Goal: Information Seeking & Learning: Learn about a topic

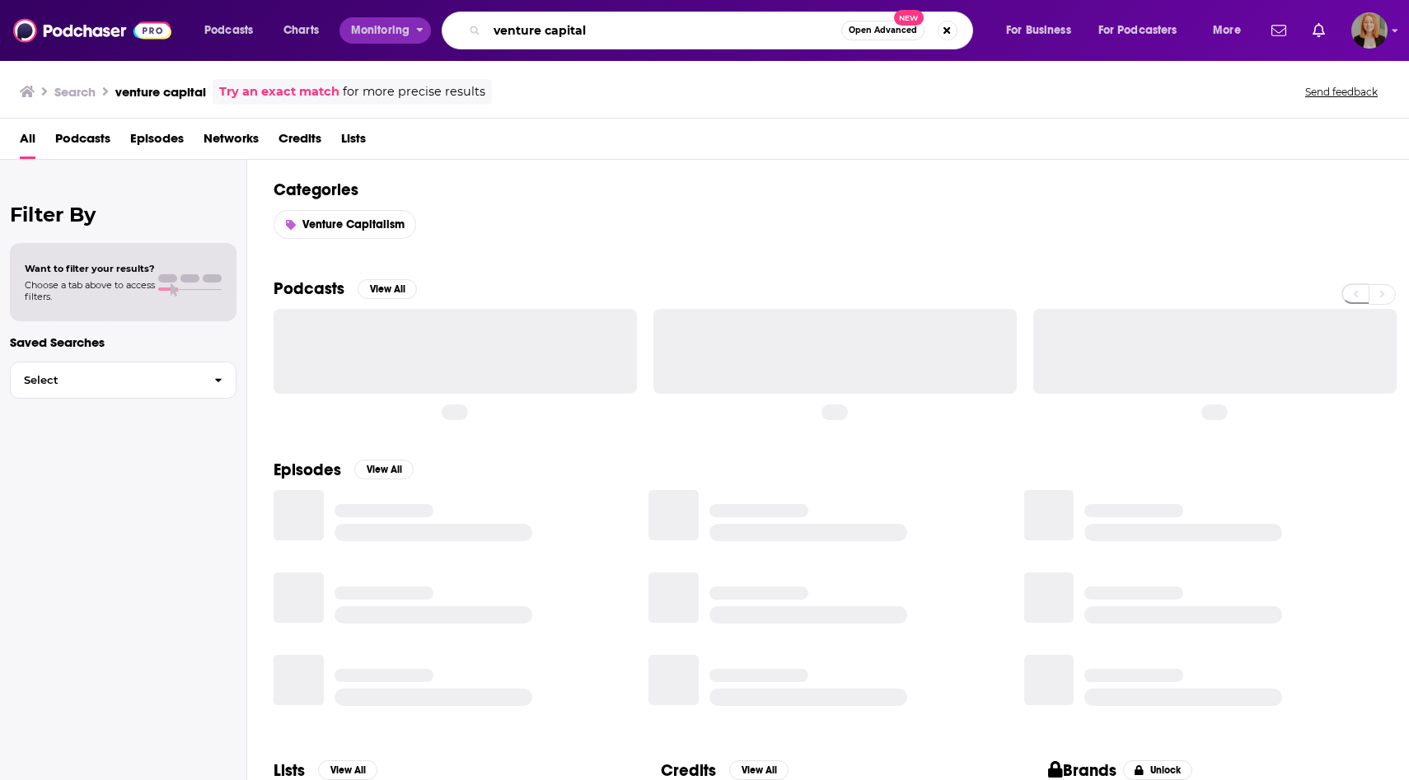
drag, startPoint x: 629, startPoint y: 37, endPoint x: 425, endPoint y: 30, distance: 204.5
click at [425, 30] on div "Podcasts Charts Monitoring venture capital Open Advanced New For Business For P…" at bounding box center [725, 31] width 1064 height 38
paste input "What It Takes"
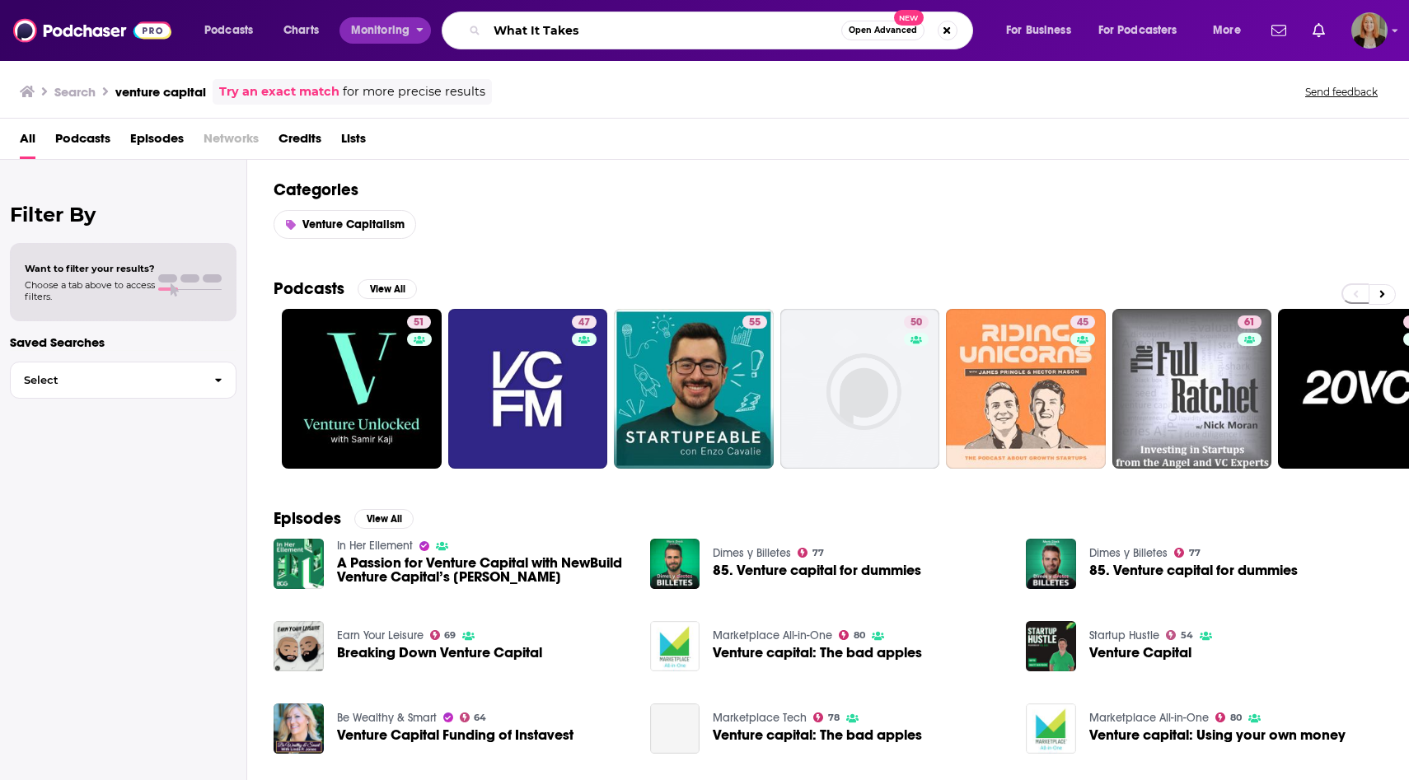
type input "What It Takes"
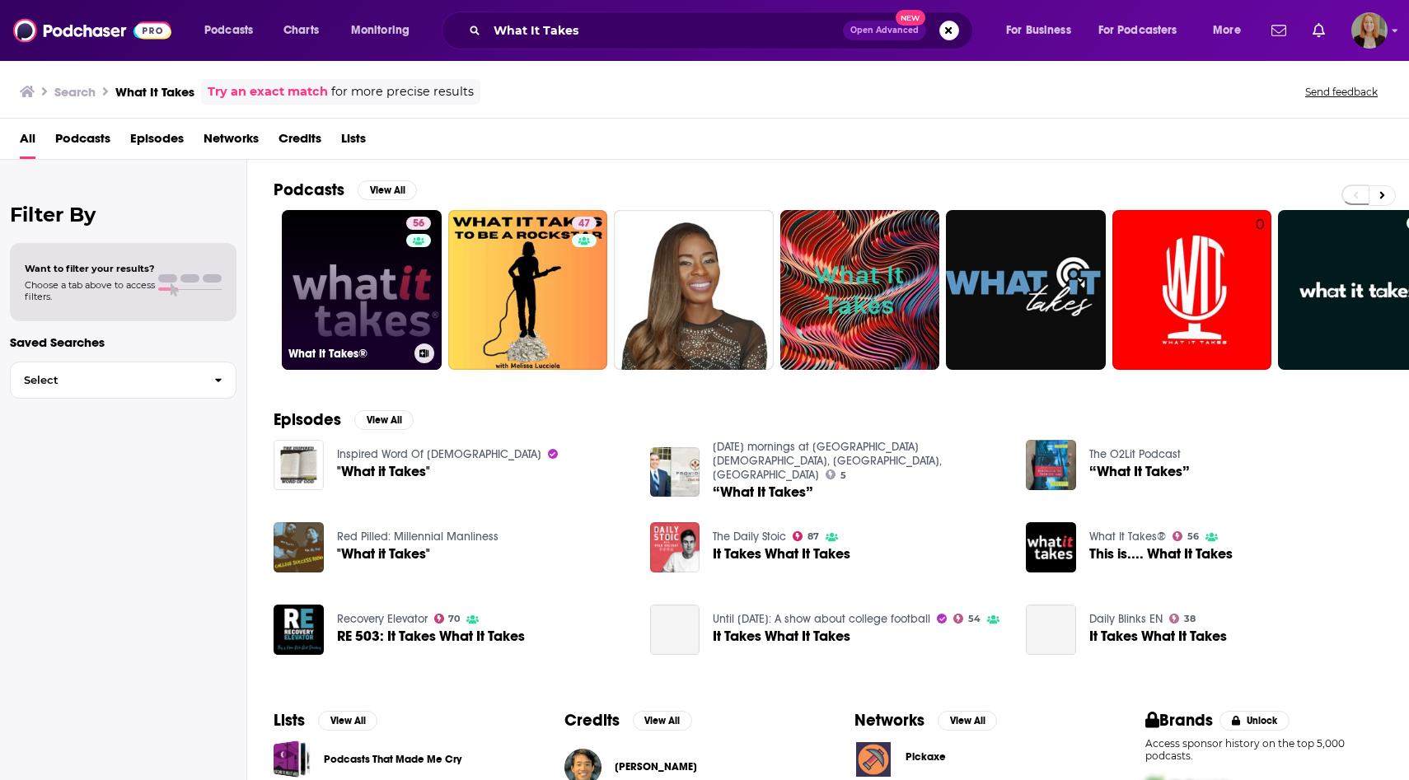
click at [349, 269] on link "56 What It Takes®" at bounding box center [362, 290] width 160 height 160
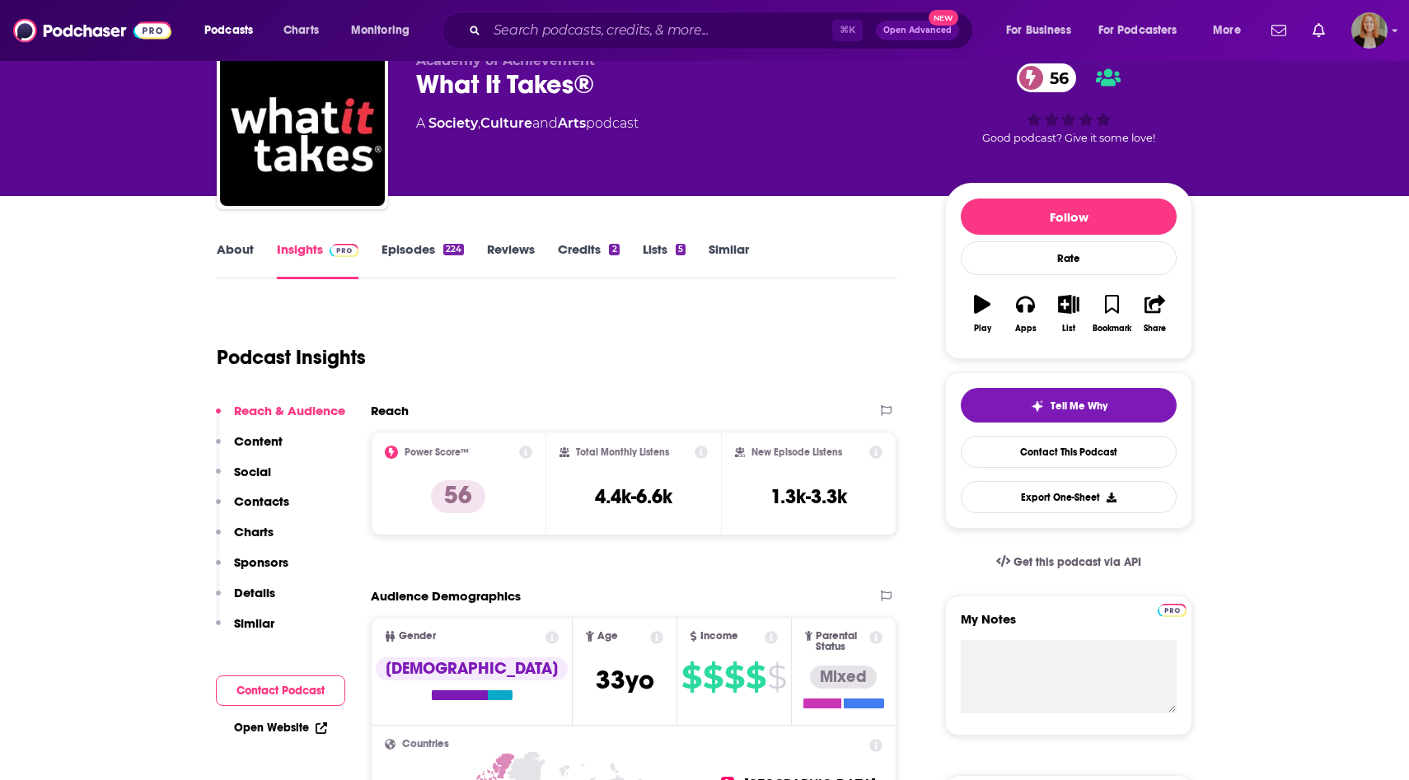
scroll to position [80, 0]
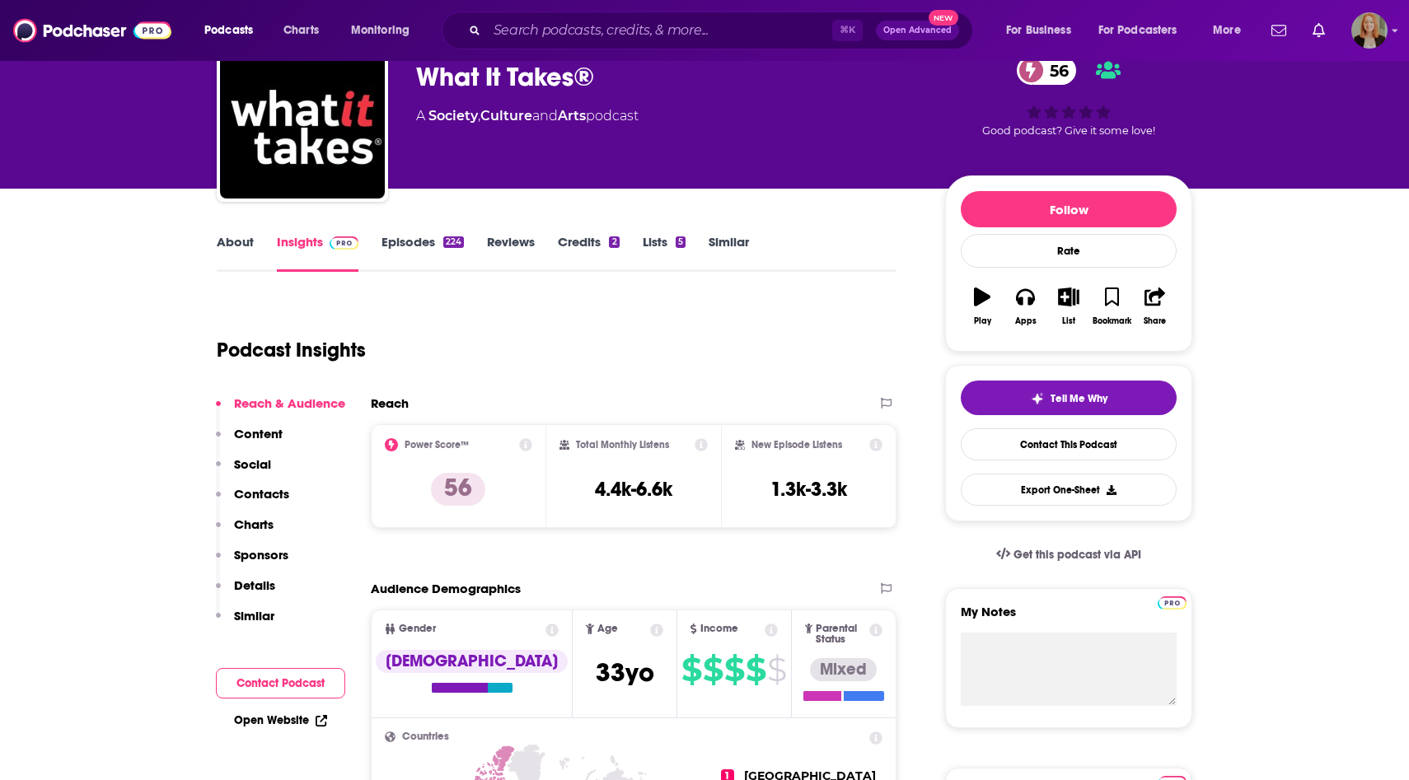
click at [233, 250] on link "About" at bounding box center [235, 253] width 37 height 38
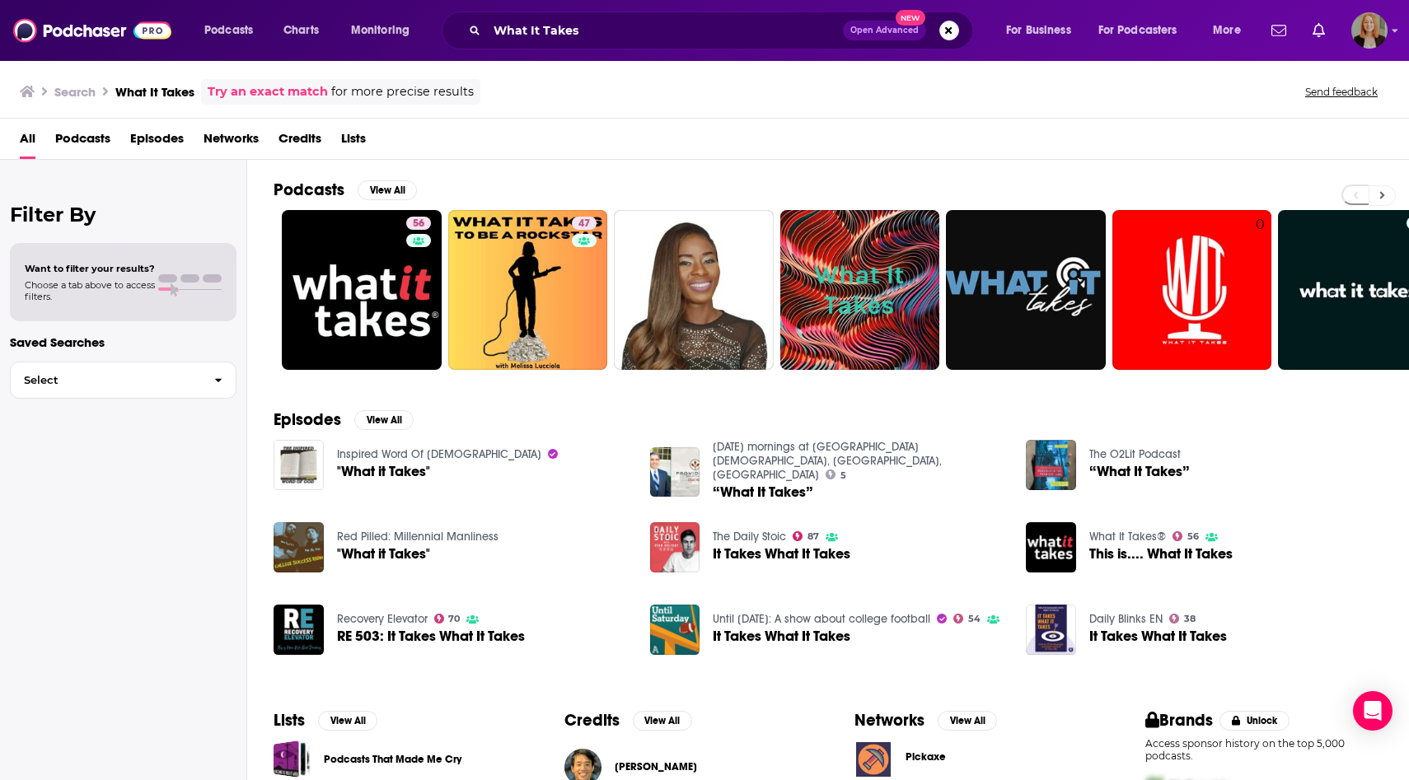
click at [1377, 196] on button at bounding box center [1382, 195] width 27 height 21
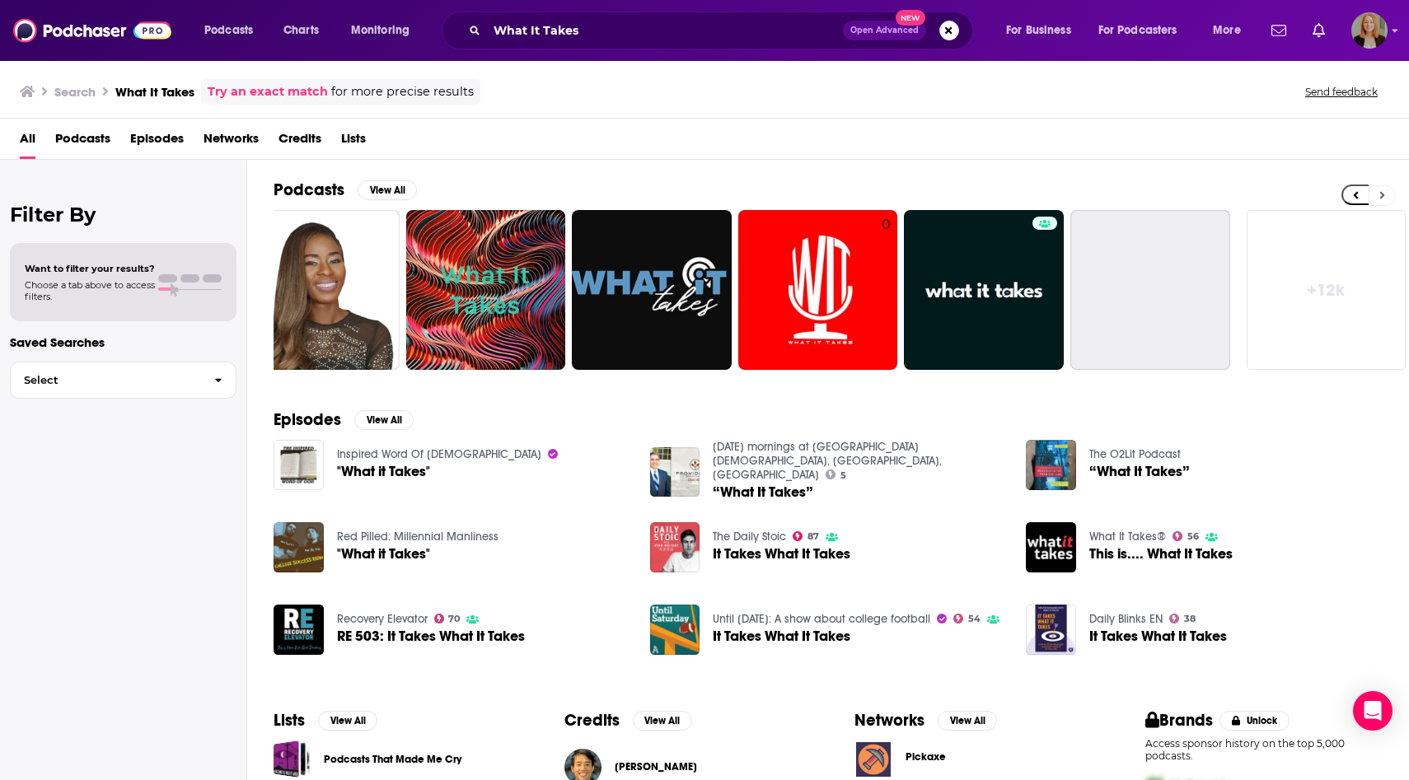
scroll to position [0, 378]
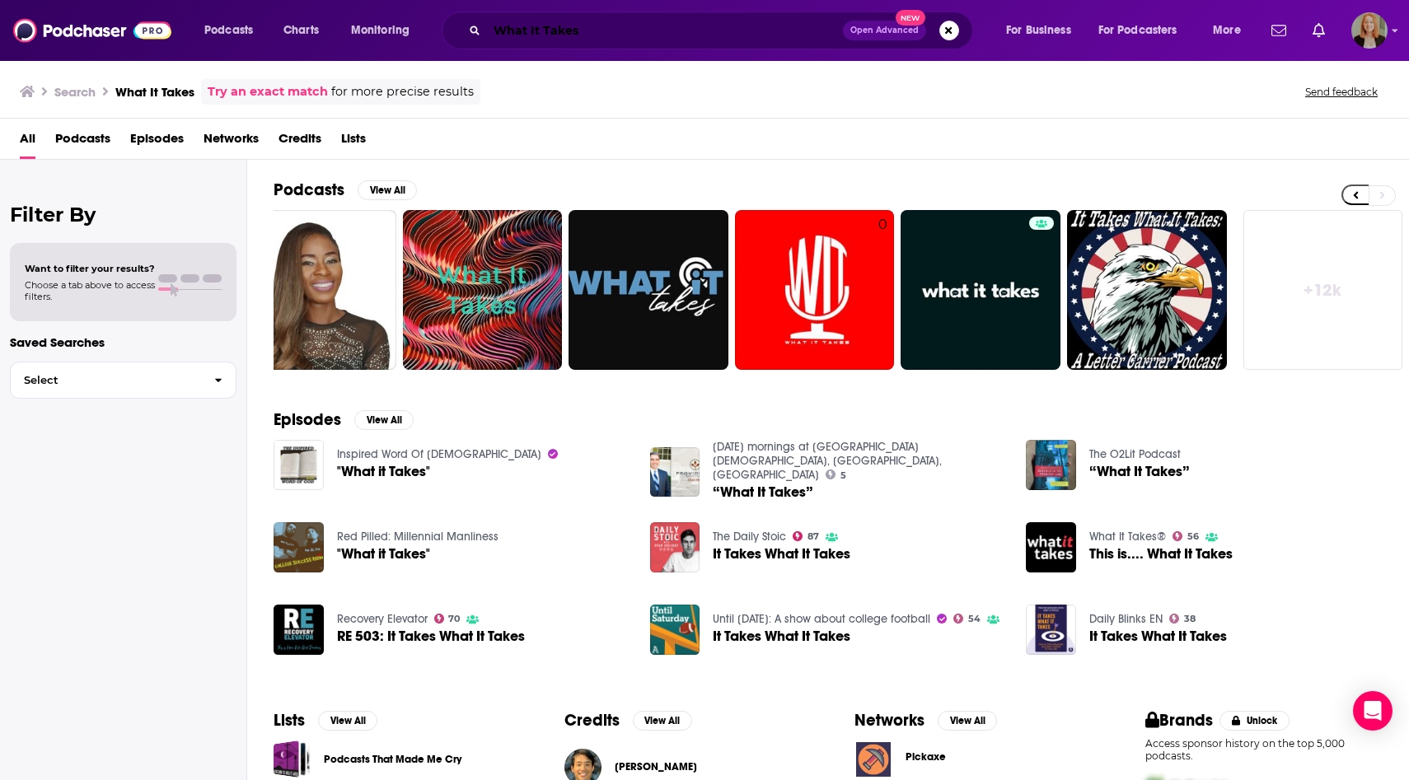
click at [611, 40] on input "What It Takes" at bounding box center [665, 30] width 356 height 26
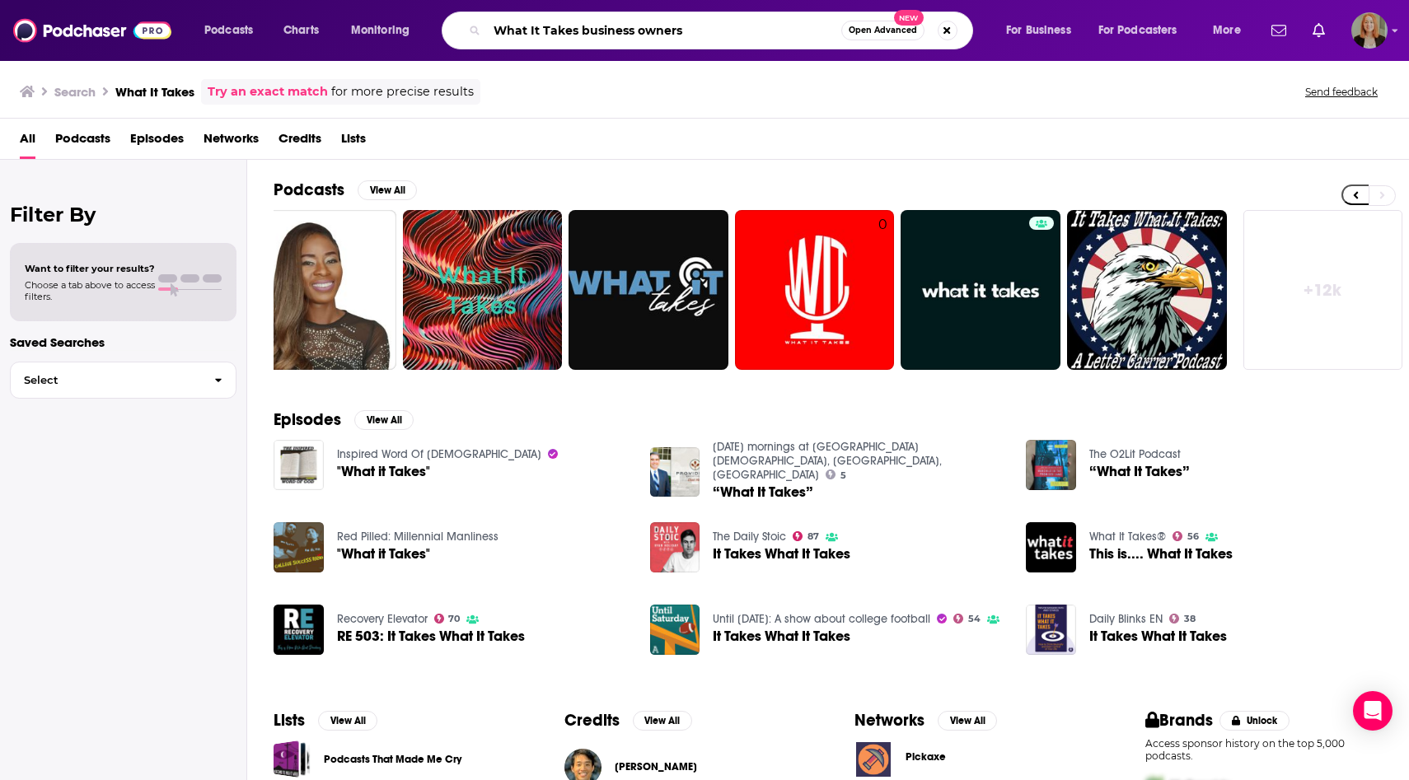
type input "What It Takes business owners"
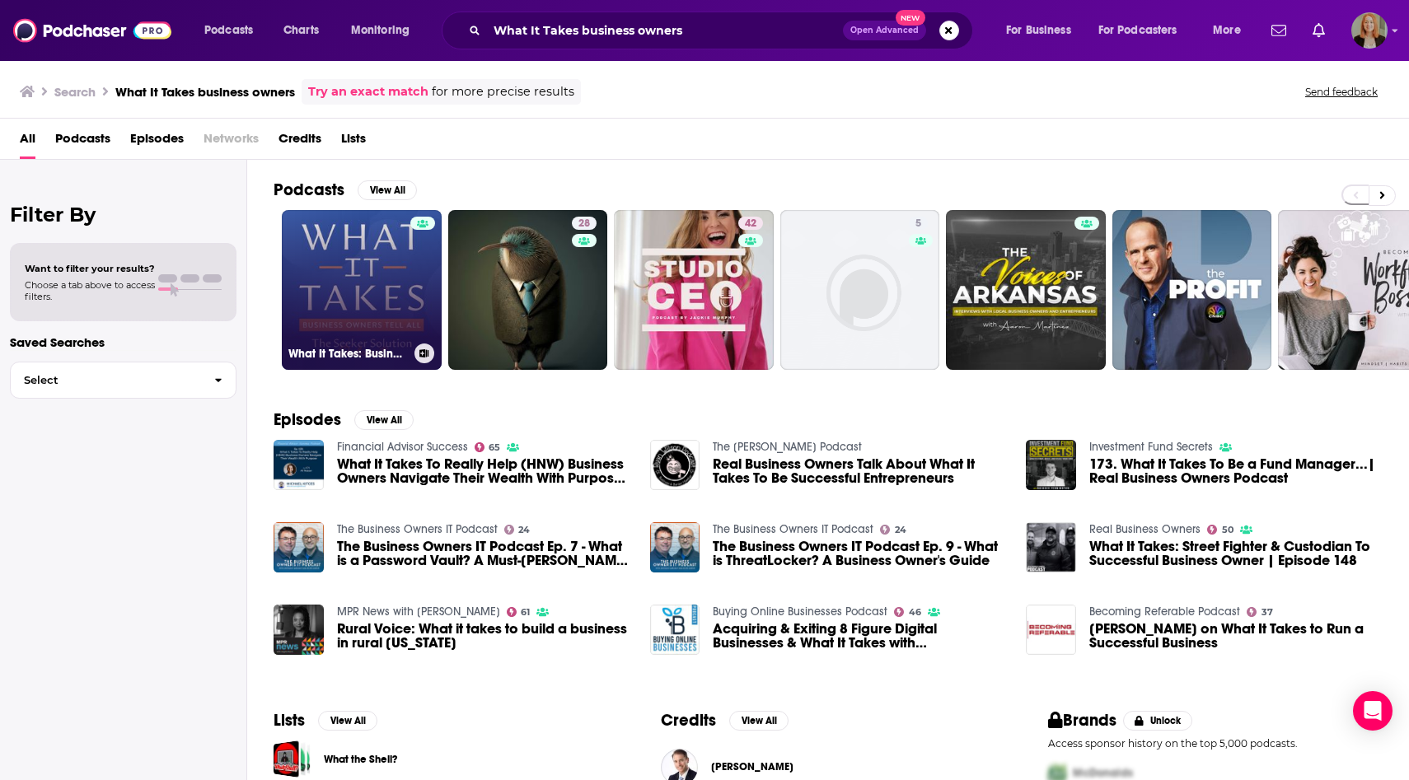
click at [374, 292] on link "What It Takes: Business Owners Tell All" at bounding box center [362, 290] width 160 height 160
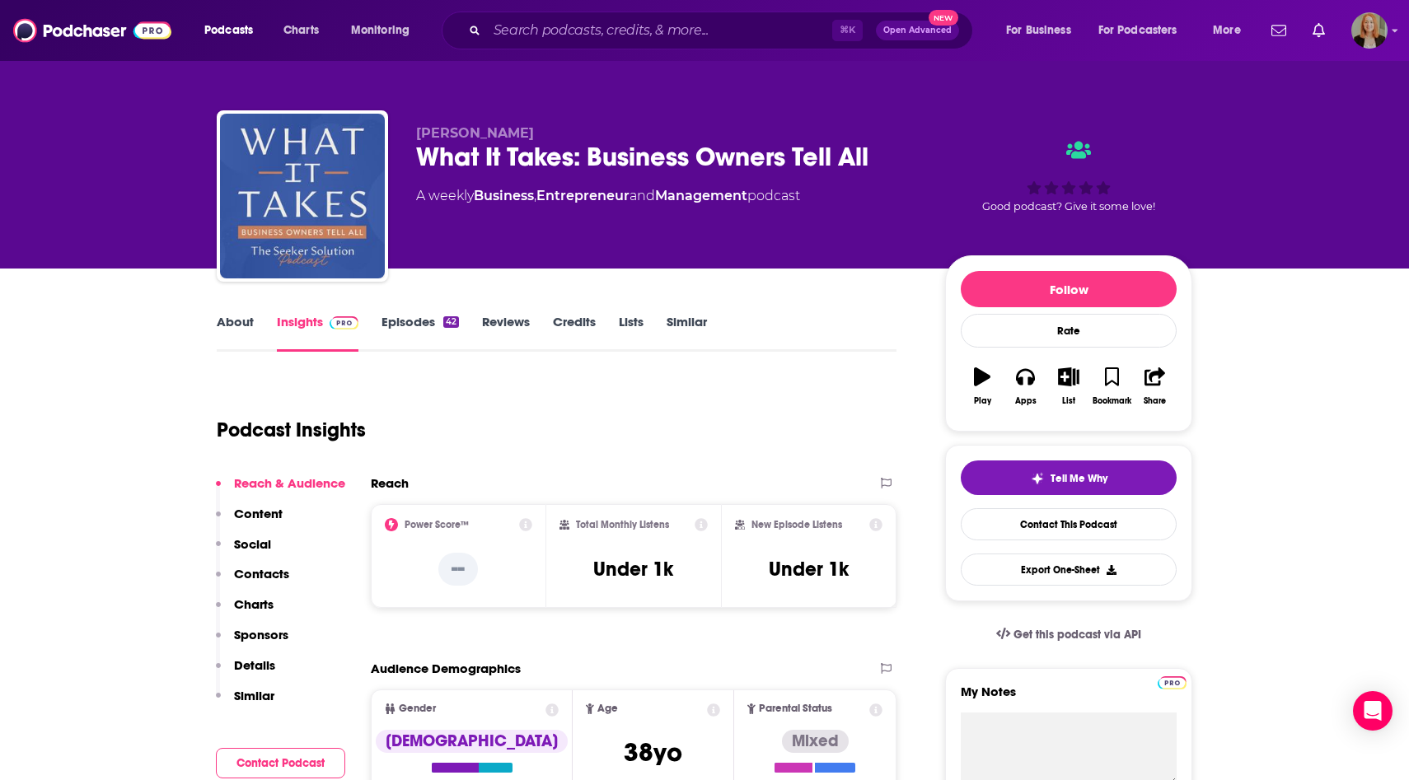
click at [226, 322] on link "About" at bounding box center [235, 333] width 37 height 38
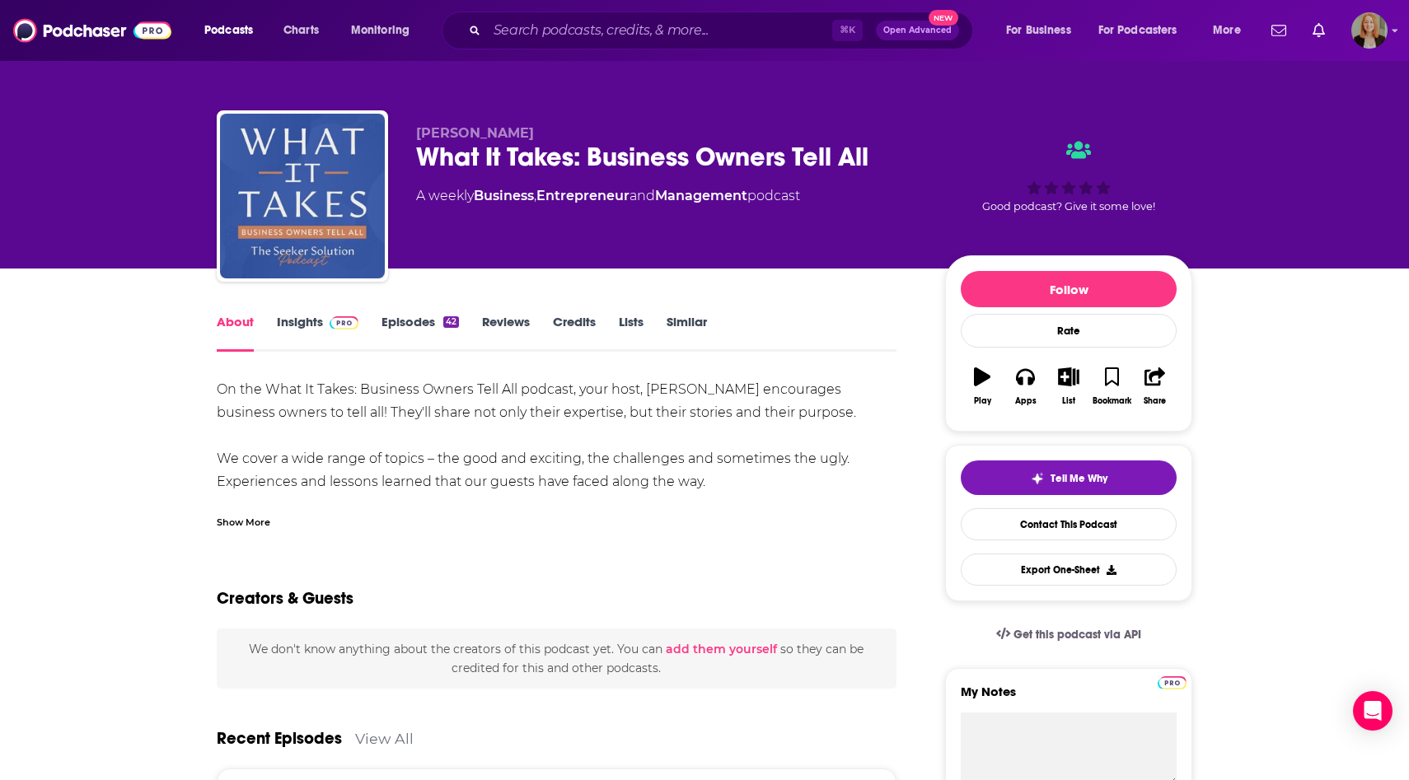
click at [294, 317] on link "Insights" at bounding box center [318, 333] width 82 height 38
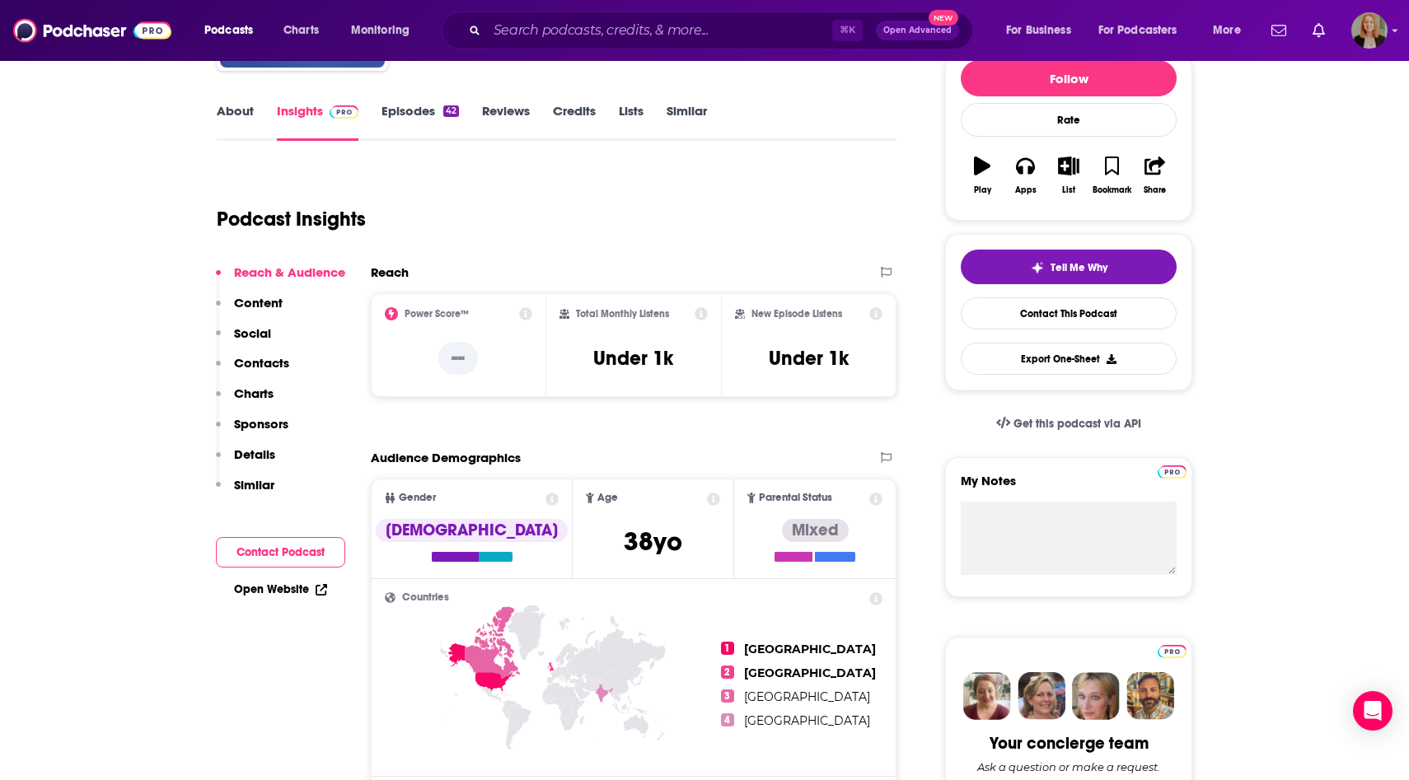
scroll to position [204, 0]
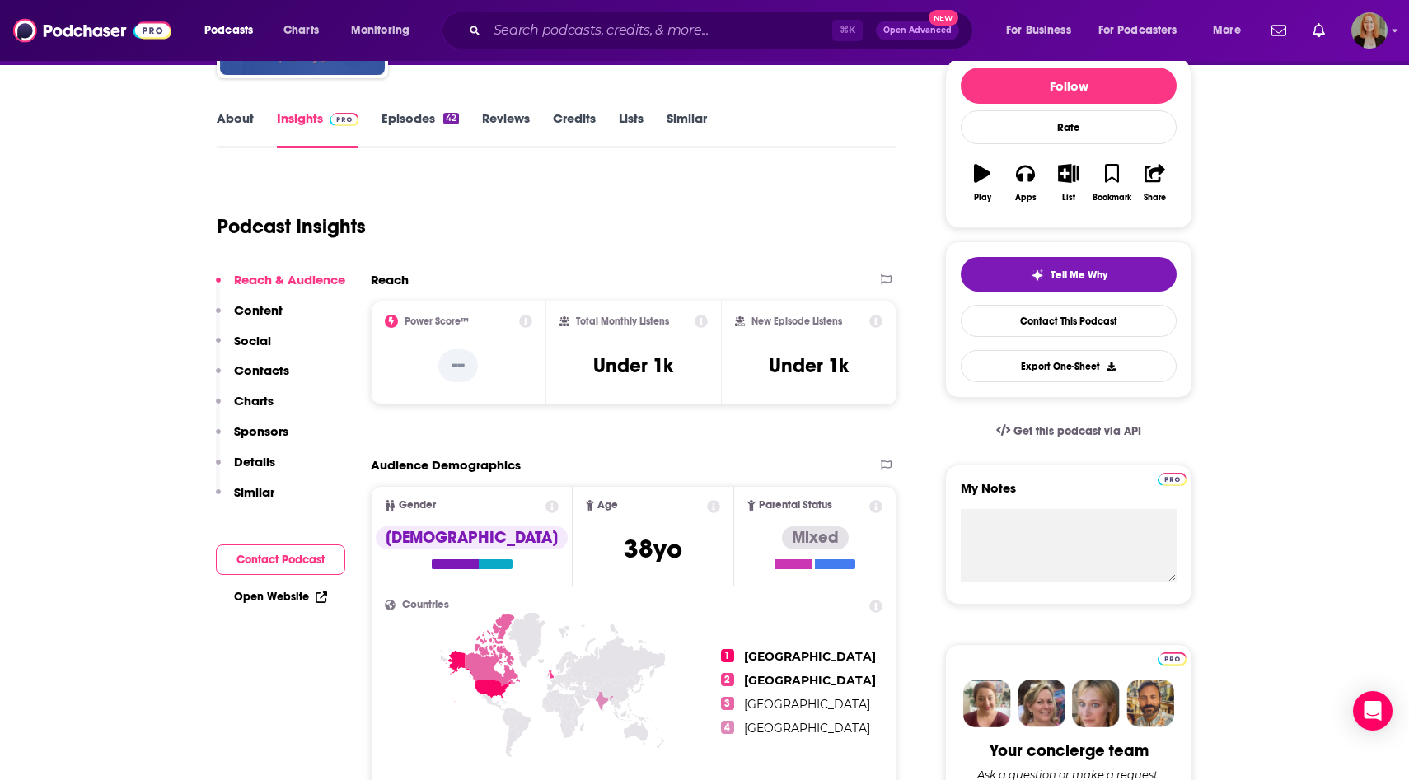
click at [422, 114] on link "Episodes 42" at bounding box center [419, 129] width 77 height 38
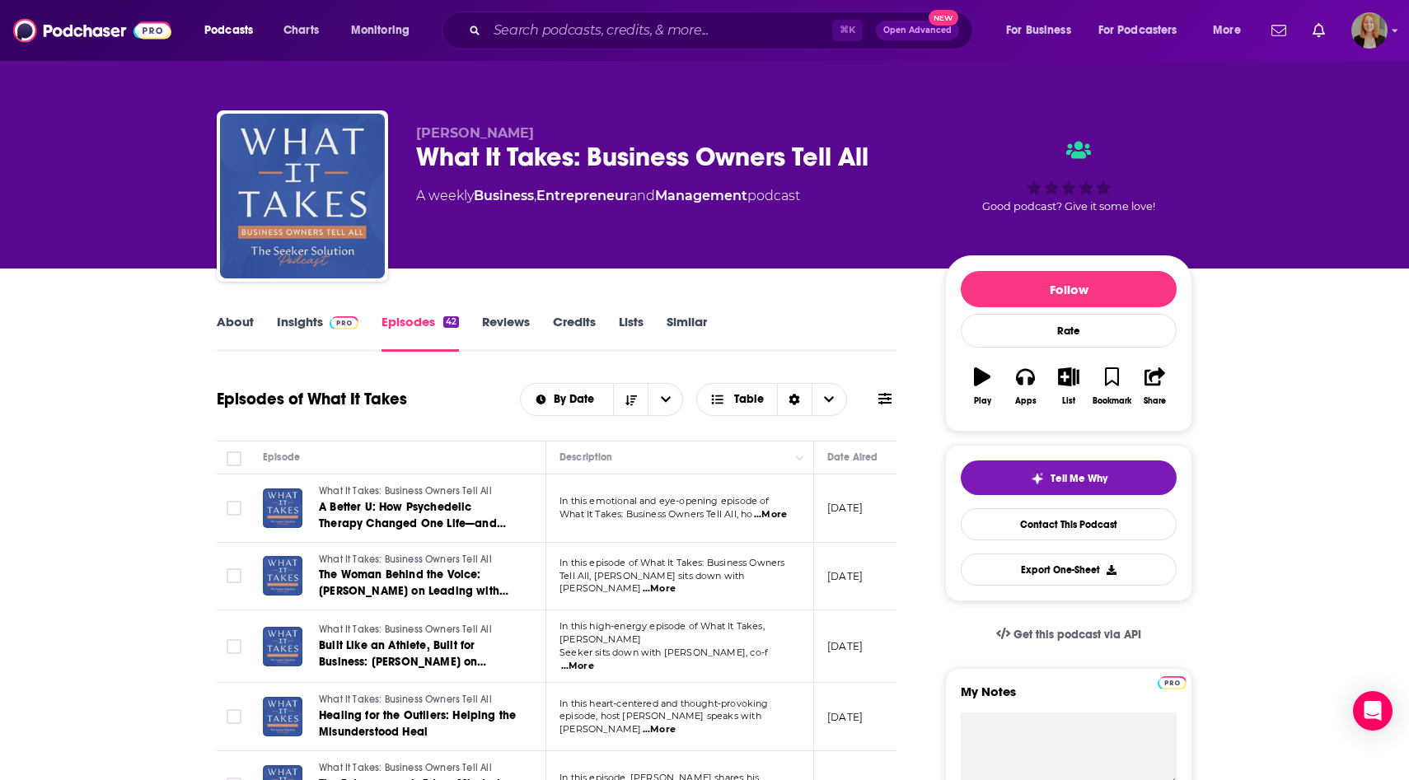
click at [300, 329] on link "Insights" at bounding box center [318, 333] width 82 height 38
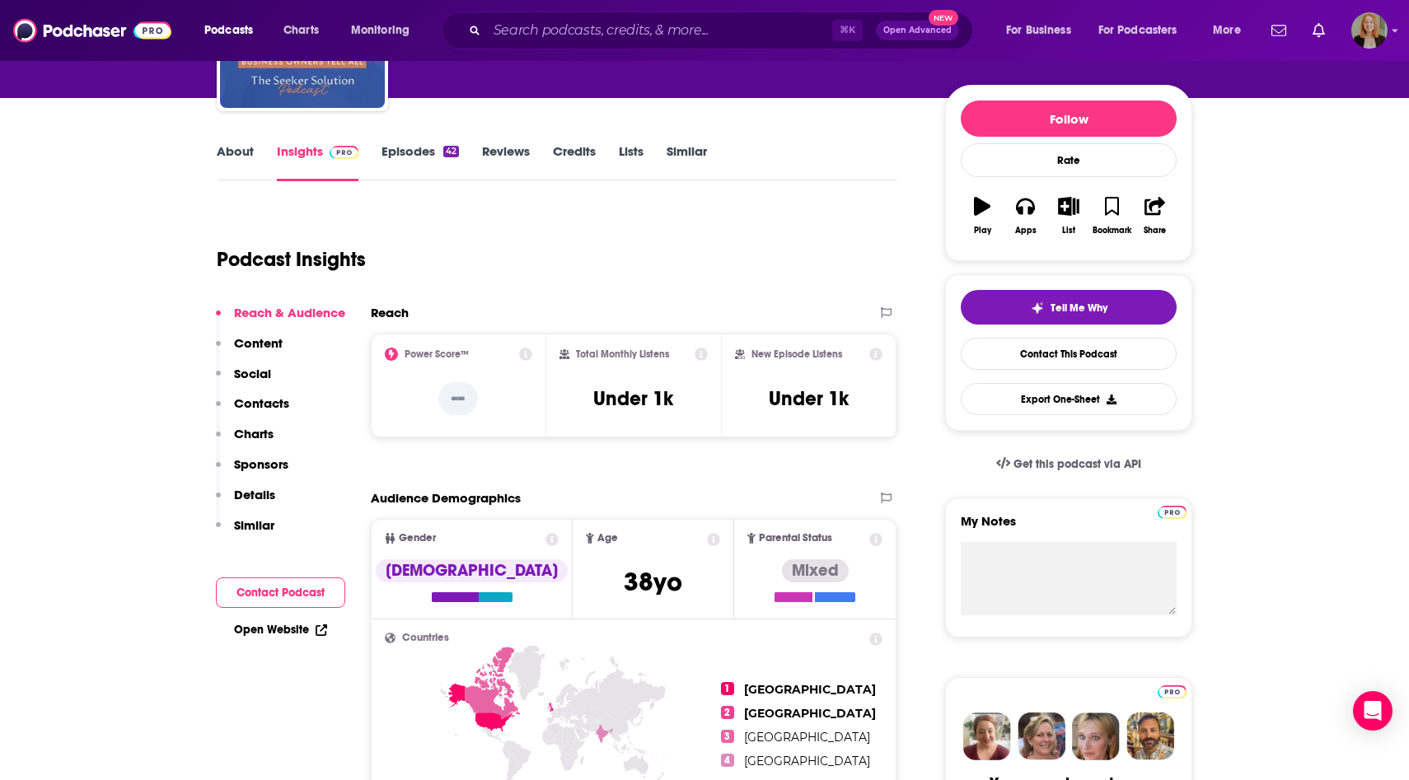
scroll to position [202, 0]
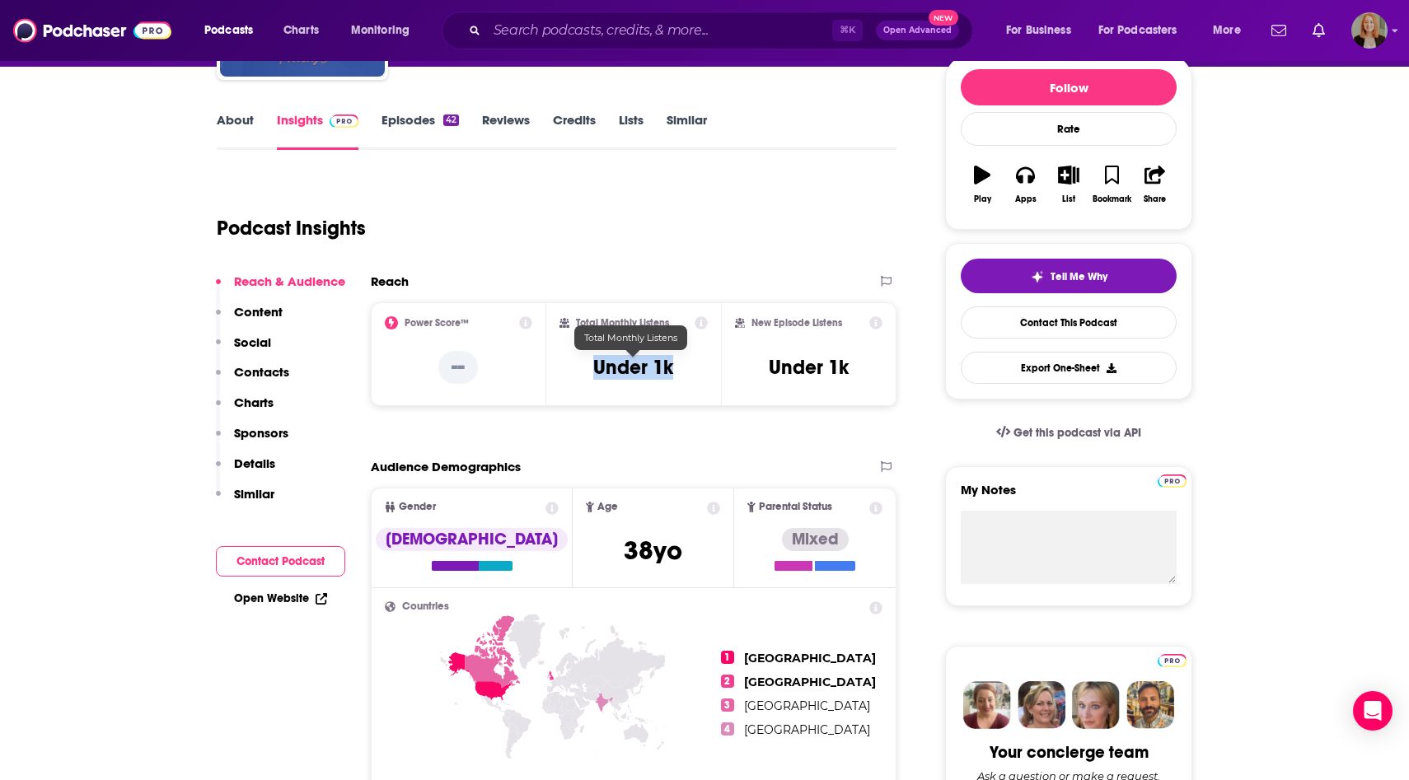
drag, startPoint x: 564, startPoint y: 373, endPoint x: 696, endPoint y: 372, distance: 132.7
click at [696, 372] on div "Total Monthly Listens Under 1k" at bounding box center [633, 354] width 149 height 76
copy h3 "Under 1k"
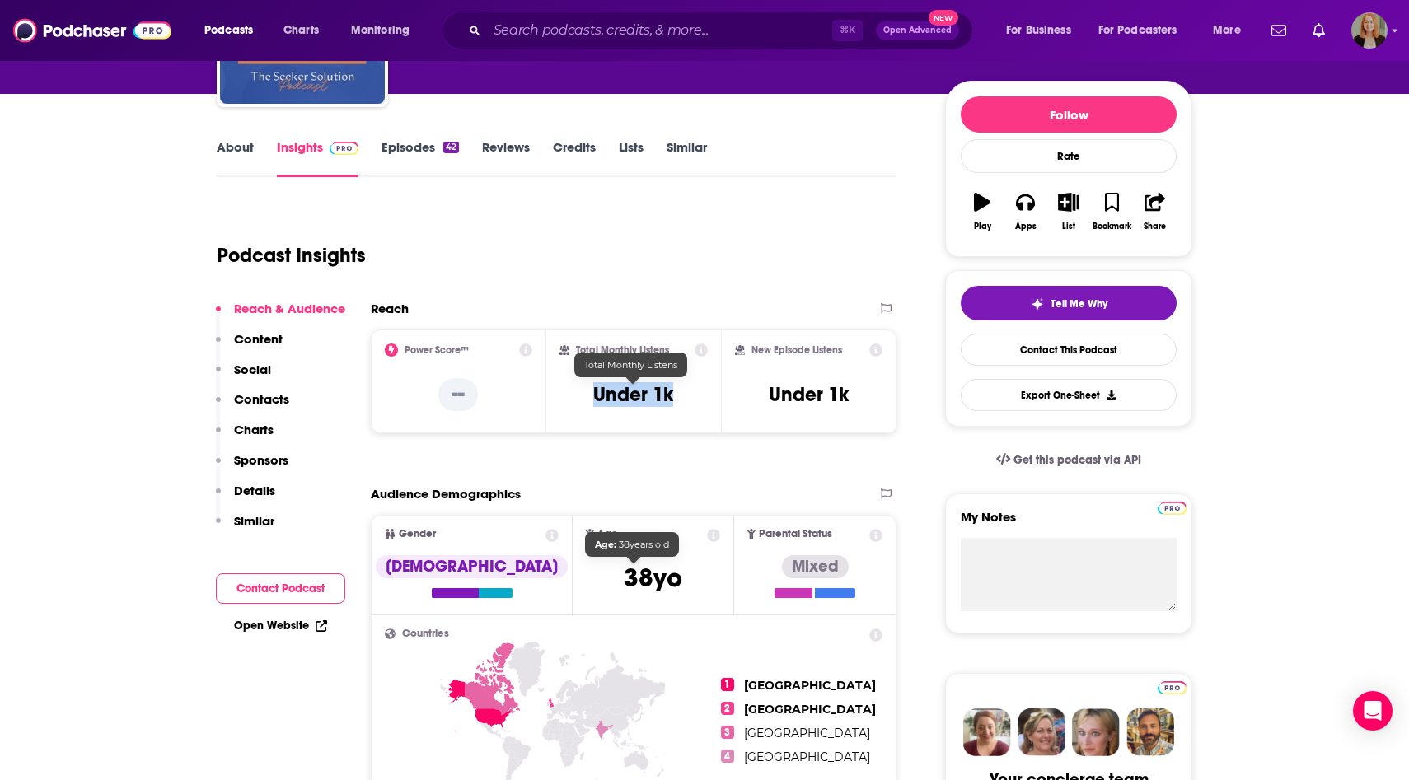
scroll to position [0, 0]
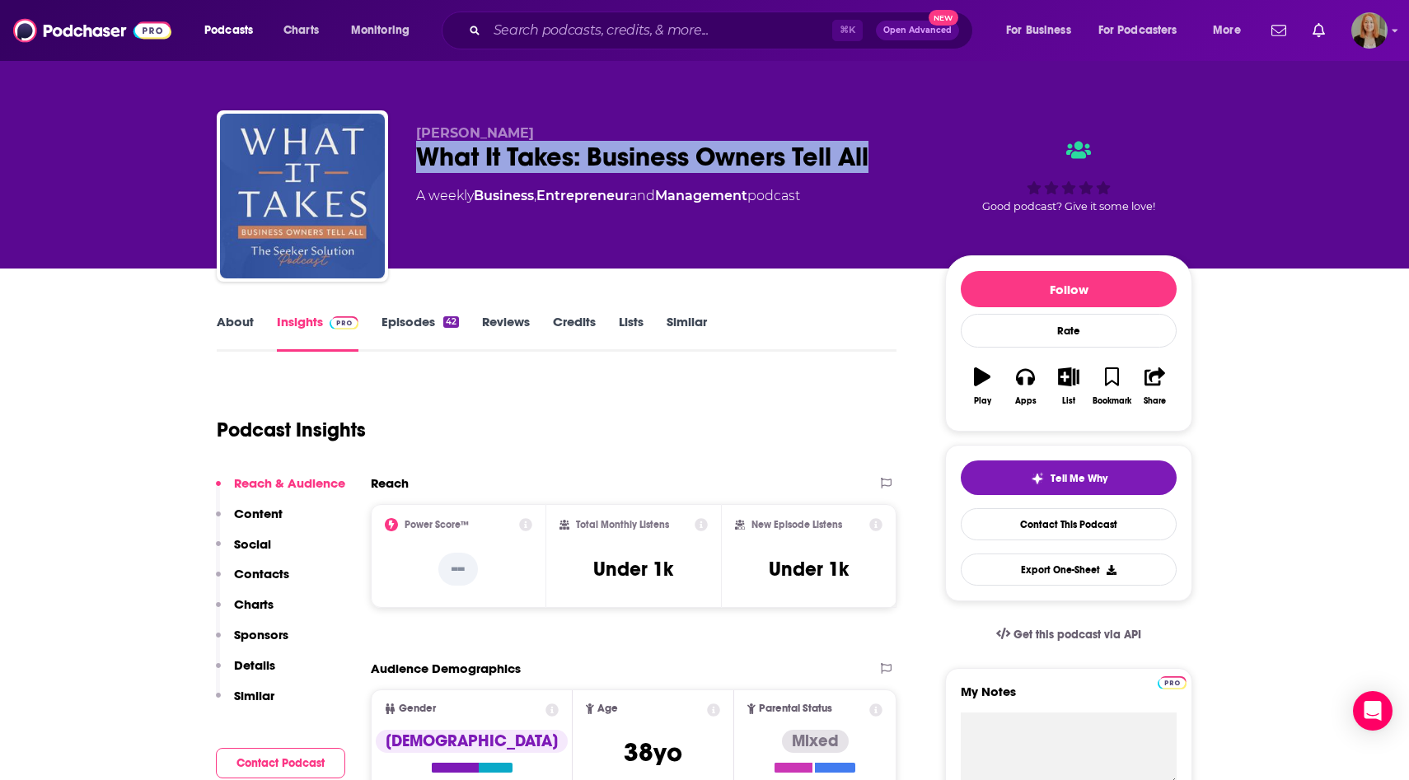
drag, startPoint x: 400, startPoint y: 151, endPoint x: 910, endPoint y: 155, distance: 510.0
click at [910, 155] on div "[PERSON_NAME] What It Takes: Business Owners Tell All A weekly Business , Entre…" at bounding box center [705, 199] width 976 height 178
copy h2 "What It Takes: Business Owners Tell All"
